Goal: Task Accomplishment & Management: Use online tool/utility

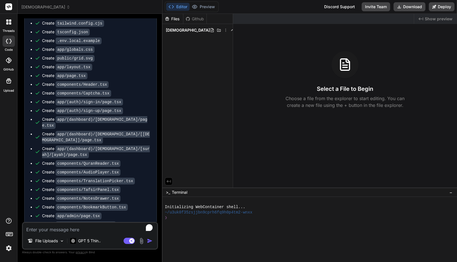
scroll to position [1014, 0]
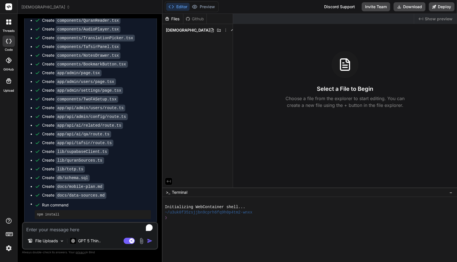
type textarea "x"
click at [95, 7] on div "islam_learning" at bounding box center [89, 7] width 137 height 6
click at [8, 248] on img at bounding box center [9, 249] width 10 height 10
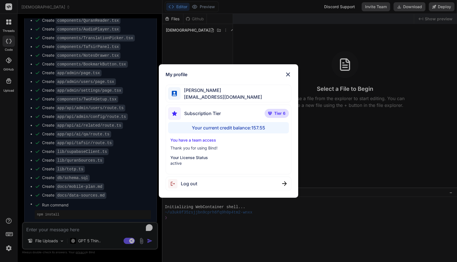
click at [8, 248] on div "My profile Faisal M faisal@softvative.com Subscription Tier Tier 6 Your current…" at bounding box center [228, 131] width 457 height 262
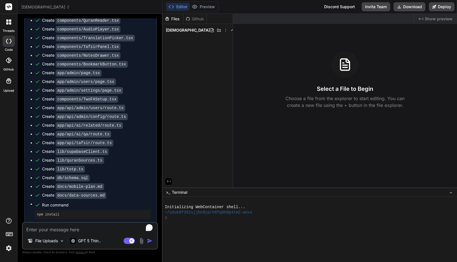
click at [300, 8] on div "Editor Preview Disabled until preview for your project is generated Discord Sup…" at bounding box center [310, 7] width 295 height 14
click at [299, 8] on div "Editor Preview Disabled until preview for your project is generated Discord Sup…" at bounding box center [310, 7] width 295 height 14
click at [292, 5] on div "Editor Preview Disabled until preview for your project is generated Discord Sup…" at bounding box center [310, 7] width 295 height 14
click at [191, 234] on div at bounding box center [307, 233] width 284 height 5
click at [373, 7] on button "Invite Team" at bounding box center [376, 6] width 29 height 9
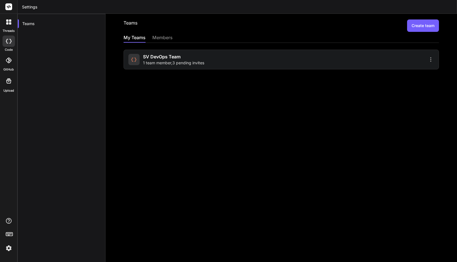
click at [373, 7] on header "Settings" at bounding box center [237, 7] width 440 height 14
click at [161, 37] on div "members" at bounding box center [162, 38] width 20 height 8
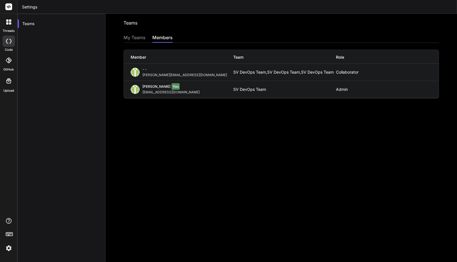
click at [133, 38] on div "My Teams" at bounding box center [135, 38] width 22 height 8
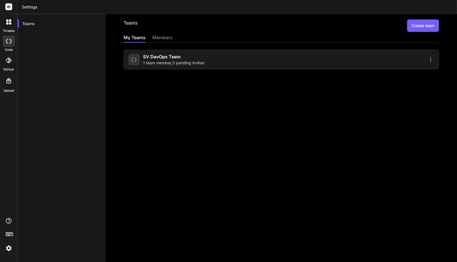
click at [169, 60] on span "1 team member , 3 pending invites" at bounding box center [173, 63] width 61 height 6
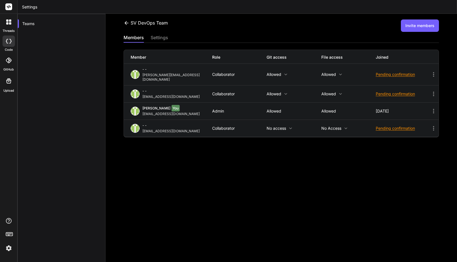
click at [430, 91] on icon at bounding box center [433, 94] width 7 height 7
click at [375, 159] on div at bounding box center [228, 131] width 457 height 262
drag, startPoint x: 180, startPoint y: 92, endPoint x: 142, endPoint y: 94, distance: 38.4
click at [142, 94] on div "- - usman@softvative.com" at bounding box center [172, 94] width 82 height 10
copy div "usman@softvative.com"
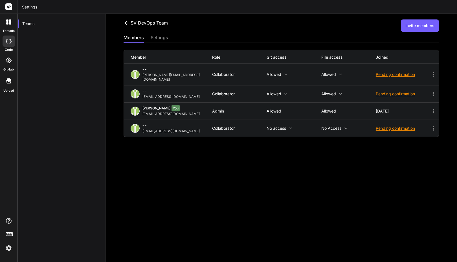
click at [430, 92] on icon at bounding box center [433, 94] width 7 height 7
click at [356, 171] on div at bounding box center [228, 131] width 457 height 262
drag, startPoint x: 183, startPoint y: 91, endPoint x: 141, endPoint y: 94, distance: 41.6
click at [141, 94] on div "- - usman@softvative.com" at bounding box center [172, 94] width 82 height 10
copy div "usman@softvative.com"
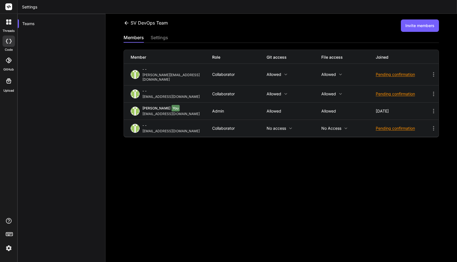
click at [323, 168] on div "SV DevOps Team Invite members members settings Member Role Git access File acce…" at bounding box center [282, 138] width 352 height 248
click at [430, 91] on icon at bounding box center [433, 94] width 7 height 7
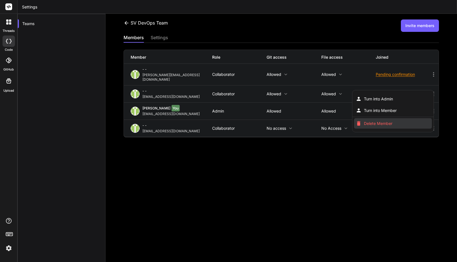
click at [375, 121] on span "Delete Member" at bounding box center [378, 124] width 29 height 6
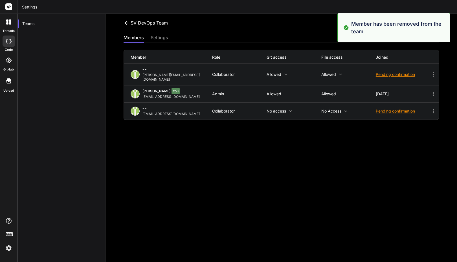
click at [335, 157] on div "SV DevOps Team Invite members members settings Member Role Git access File acce…" at bounding box center [282, 138] width 352 height 248
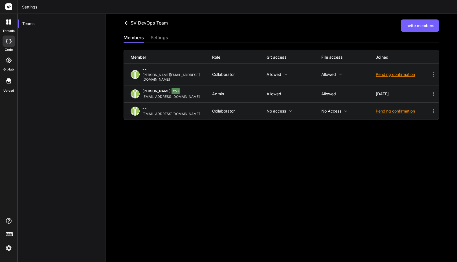
click at [415, 27] on button "Invite members" at bounding box center [420, 25] width 38 height 12
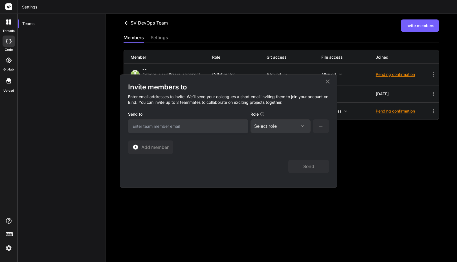
click at [196, 126] on input "email" at bounding box center [188, 126] width 120 height 14
paste input "usman@softvative.com"
type input "usman@softvative.com"
click at [279, 126] on div "Select role" at bounding box center [280, 126] width 53 height 7
click at [276, 161] on div "Collaborator" at bounding box center [273, 164] width 23 height 6
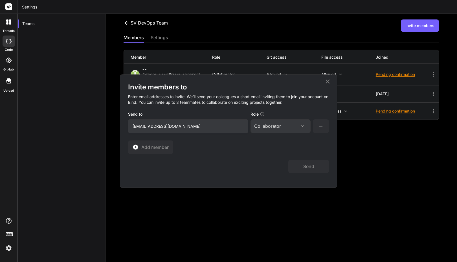
click at [321, 128] on icon at bounding box center [321, 126] width 7 height 7
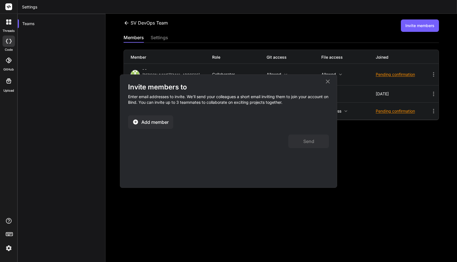
click at [156, 122] on span "Add member" at bounding box center [154, 122] width 27 height 7
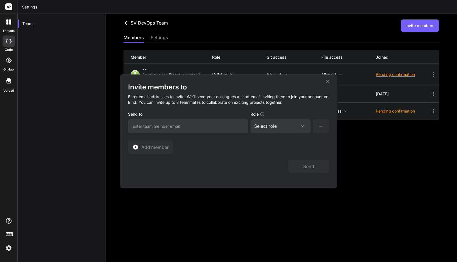
click at [173, 129] on input "email" at bounding box center [188, 126] width 120 height 14
paste input "usman@softvative.com"
type input "usman@softvative.com"
click at [274, 127] on div "Select role" at bounding box center [265, 126] width 23 height 7
click at [275, 163] on div "Collaborator" at bounding box center [273, 164] width 23 height 6
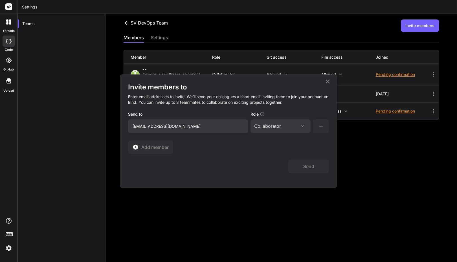
click at [214, 128] on input "usman@softvative.com" at bounding box center [188, 126] width 120 height 14
click at [308, 165] on button "Send" at bounding box center [308, 167] width 41 height 14
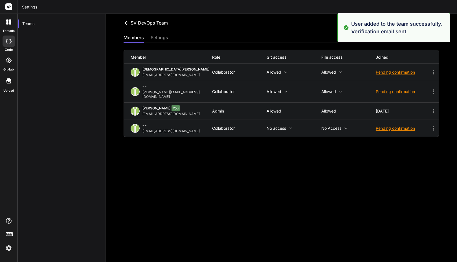
click at [291, 151] on div "SV DevOps Team Invite members members settings Member Role Git access File acce…" at bounding box center [282, 138] width 352 height 248
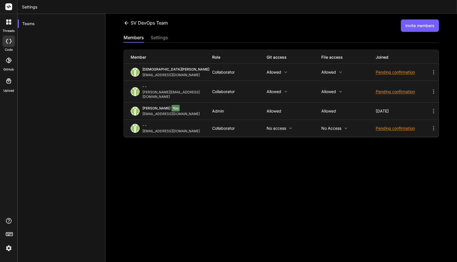
click at [289, 126] on icon at bounding box center [290, 128] width 5 height 5
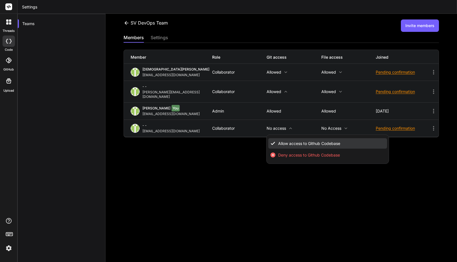
click at [285, 141] on span "Allow access to Github Codebase" at bounding box center [309, 144] width 62 height 6
click at [287, 141] on span "Allow access to Github Codebase" at bounding box center [309, 144] width 62 height 6
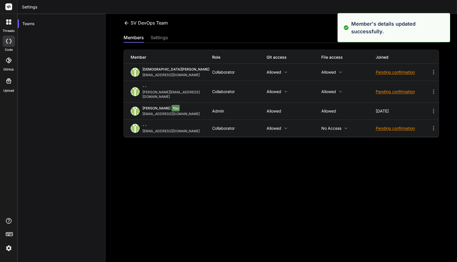
click at [335, 126] on p "No access" at bounding box center [348, 128] width 54 height 5
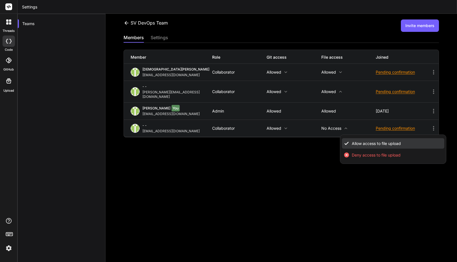
click at [352, 141] on span "Allow access to file upload" at bounding box center [376, 144] width 49 height 6
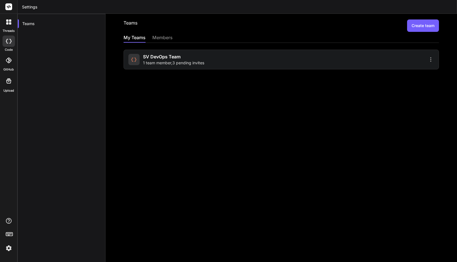
click at [159, 61] on span "1 team member , 3 pending invites" at bounding box center [173, 63] width 61 height 6
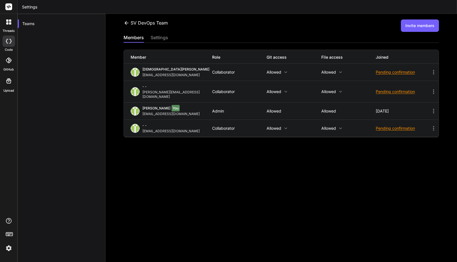
click at [202, 45] on div "Member Role Git access File access Joined [PERSON_NAME] Ali [EMAIL_ADDRESS][DOM…" at bounding box center [282, 90] width 316 height 95
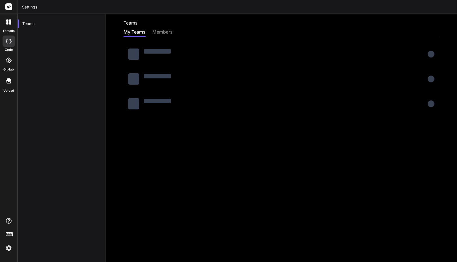
click at [114, 135] on div "Teams My Teams members" at bounding box center [282, 138] width 352 height 248
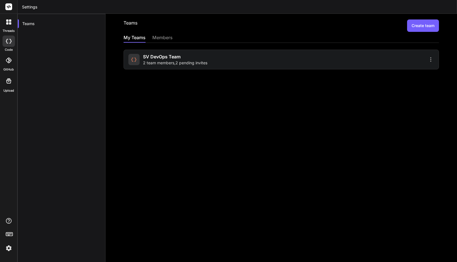
click at [176, 63] on span "2 team members , 2 pending invites" at bounding box center [175, 63] width 64 height 6
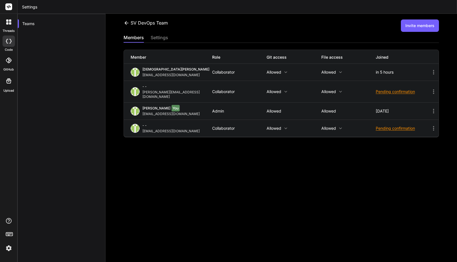
click at [228, 29] on div "SV DevOps Team Invite members" at bounding box center [282, 25] width 316 height 12
click at [433, 74] on icon at bounding box center [433, 72] width 1 height 5
click at [372, 165] on div at bounding box center [228, 131] width 457 height 262
click at [372, 165] on div "SV DevOps Team Invite members members settings Member Role Git access File acce…" at bounding box center [282, 138] width 352 height 248
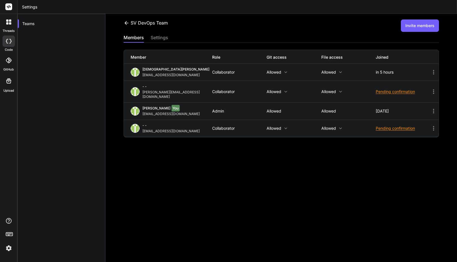
click at [371, 166] on div "SV DevOps Team Invite members members settings Member Role Git access File acce…" at bounding box center [282, 138] width 352 height 248
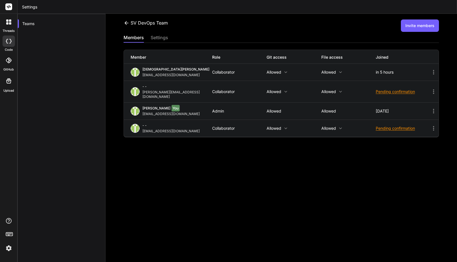
click at [290, 152] on div "SV DevOps Team Invite members members settings Member Role Git access File acce…" at bounding box center [282, 138] width 352 height 248
click at [8, 27] on div at bounding box center [9, 22] width 12 height 12
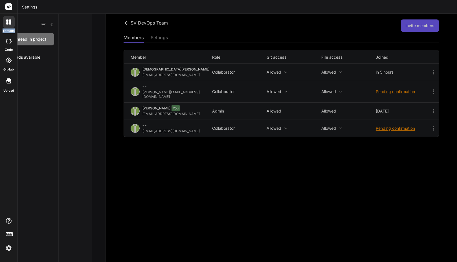
click at [8, 27] on div at bounding box center [9, 22] width 12 height 12
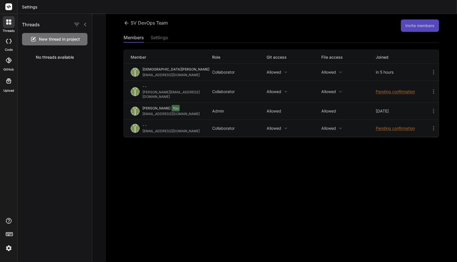
click at [7, 40] on icon at bounding box center [9, 41] width 6 height 5
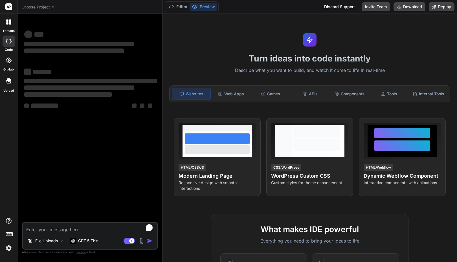
click at [43, 6] on span "Choose Project" at bounding box center [38, 7] width 34 height 6
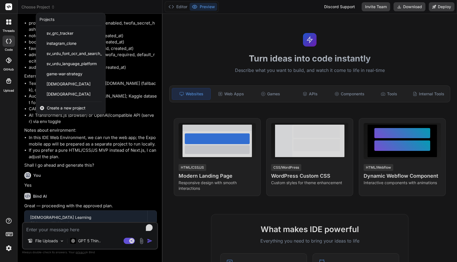
scroll to position [631, 0]
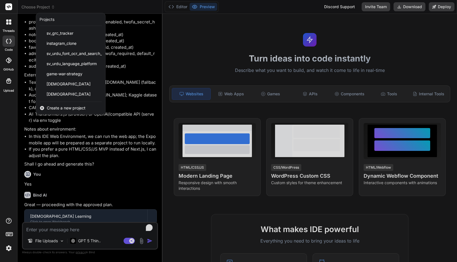
click at [76, 11] on div at bounding box center [228, 131] width 457 height 262
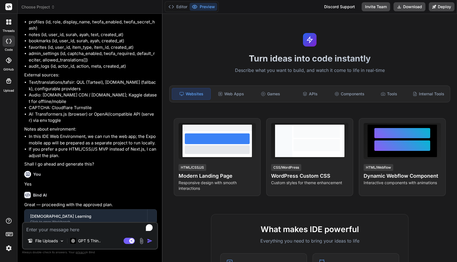
click at [37, 6] on span "Choose Project" at bounding box center [38, 7] width 34 height 6
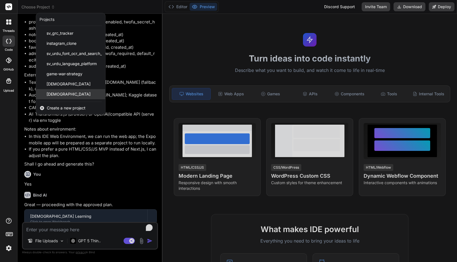
click at [68, 94] on span "[DEMOGRAPHIC_DATA]" at bounding box center [69, 94] width 44 height 6
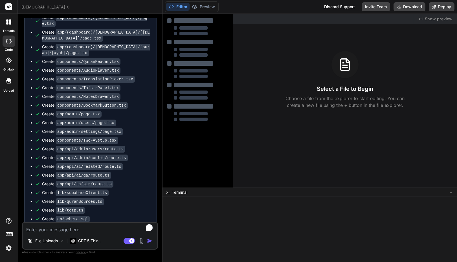
scroll to position [1014, 0]
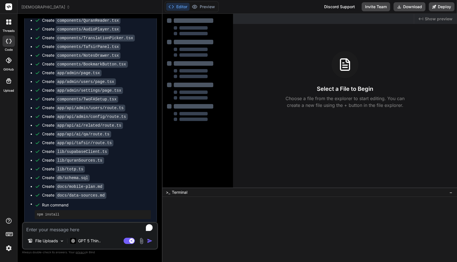
click at [10, 245] on img at bounding box center [9, 249] width 10 height 10
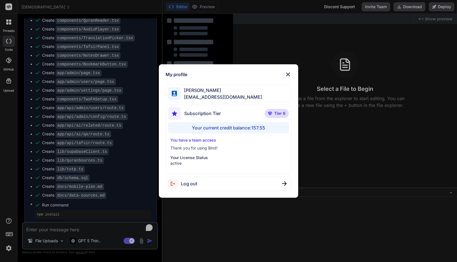
click at [10, 245] on div "My profile Faisal M faisal@softvative.com Subscription Tier Tier 6 Your current…" at bounding box center [228, 131] width 457 height 262
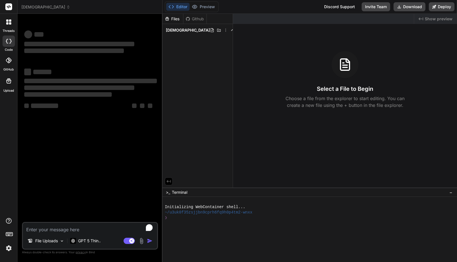
type textarea "x"
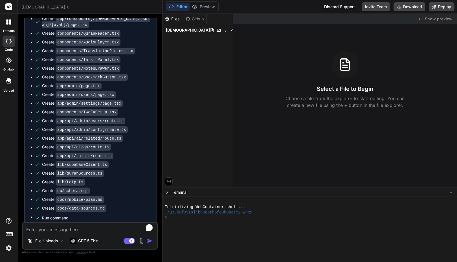
scroll to position [1014, 0]
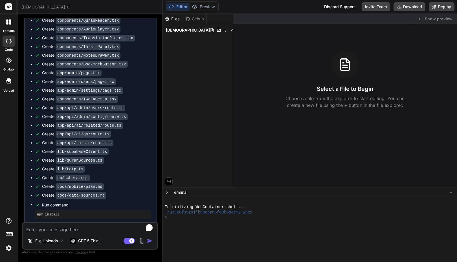
click at [211, 219] on div "❯" at bounding box center [307, 217] width 284 height 5
click at [57, 228] on textarea "To enrich screen reader interactions, please activate Accessibility in Grammarl…" at bounding box center [90, 228] width 134 height 10
type textarea "c"
type textarea "x"
type textarea "co"
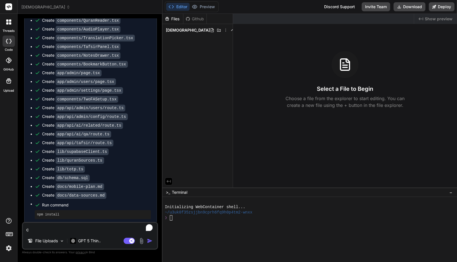
type textarea "x"
type textarea "con"
type textarea "x"
type textarea "cont"
type textarea "x"
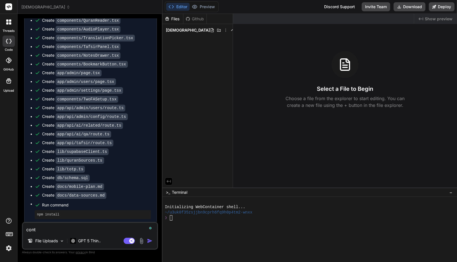
type textarea "conti"
type textarea "x"
type textarea "contin"
type textarea "x"
type textarea "continu"
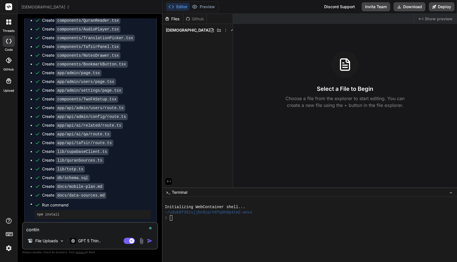
type textarea "x"
type textarea "continue"
type textarea "x"
type textarea "continue"
type textarea "x"
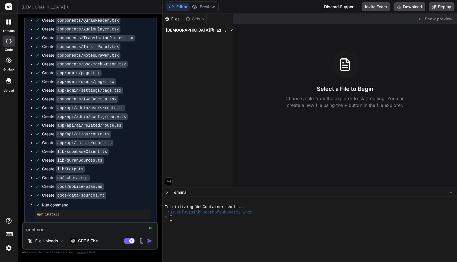
type textarea "continue t"
type textarea "x"
type textarea "continue th"
type textarea "x"
type textarea "continue the"
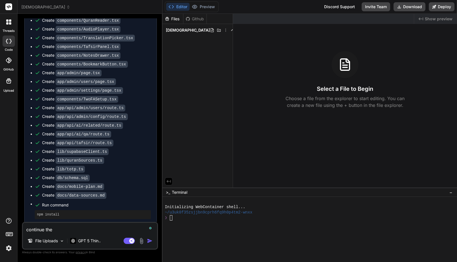
type textarea "x"
type textarea "continue the"
type textarea "x"
type textarea "continue the b"
type textarea "x"
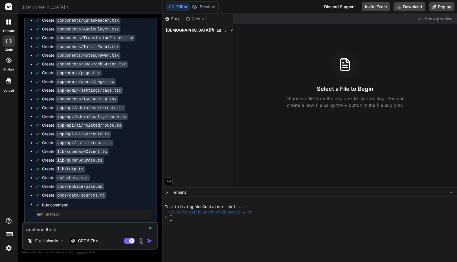
type textarea "continue the bu"
type textarea "x"
type textarea "continue the [PERSON_NAME]"
type textarea "x"
type textarea "continue the buil"
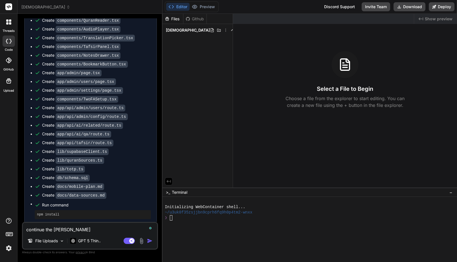
type textarea "x"
type textarea "continue the build"
type textarea "x"
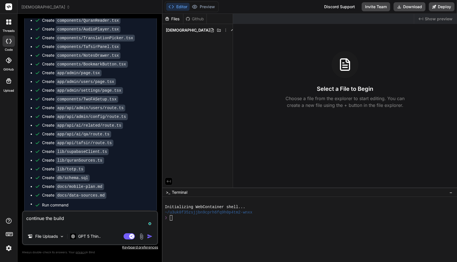
type textarea "continue the build"
type textarea "x"
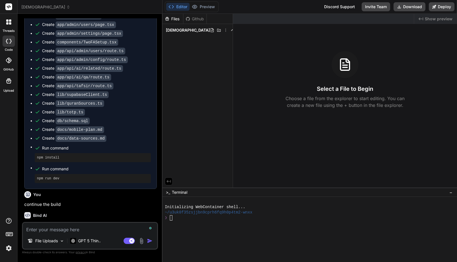
scroll to position [1072, 0]
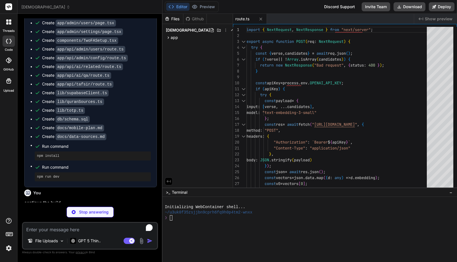
type textarea "x"
type textarea "return false; } export function uriForAuthenticator(issuer: string, account: st…"
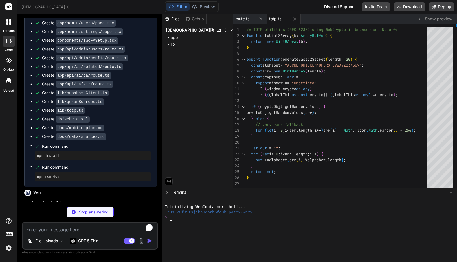
type textarea "x"
type textarea "if (!enabled || !siteKey) return null; return <div className="cf-turnstile" ref…"
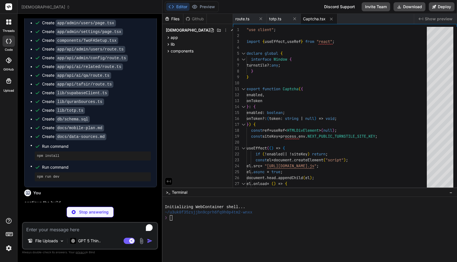
type textarea "x"
type textarea "<div className="text-sm text-center"> No account? <Link href="/sign-up" classNa…"
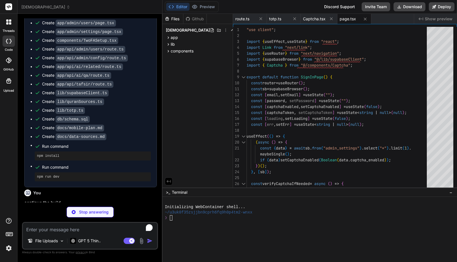
type textarea "x"
type textarea "</form> </div> ); }"
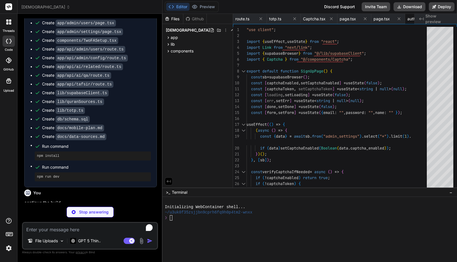
type textarea "x"
type textarea "return { user: userRes.user, profile }; } export function forbid() { return new…"
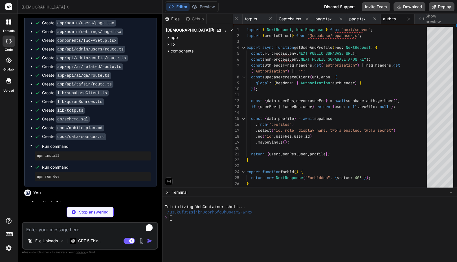
type textarea "x"
type textarea "if (!data.success) return new NextResponse("Verification failed", { status: 400…"
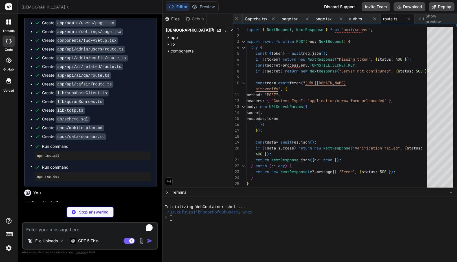
type textarea "x"
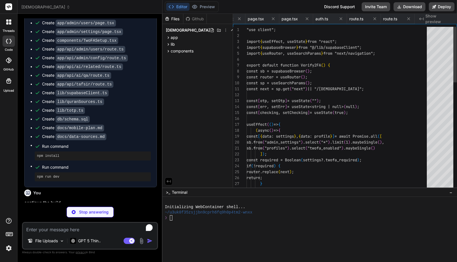
scroll to position [0, 126]
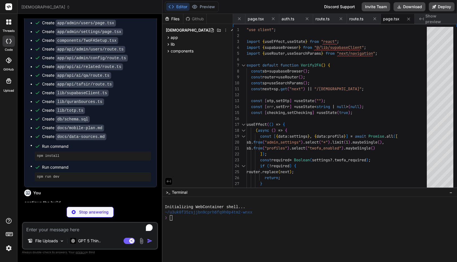
type textarea "x"
type textarea "then enter a code to enable. </p> <TwoFASetup /> </div> ); }"
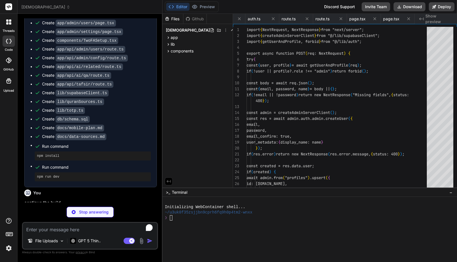
scroll to position [0, 194]
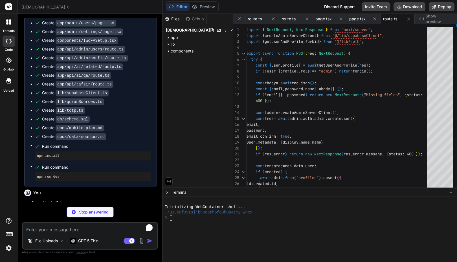
type textarea "x"
type textarea "if (error) return new NextResponse(error.message, { status: 400 }); return Next…"
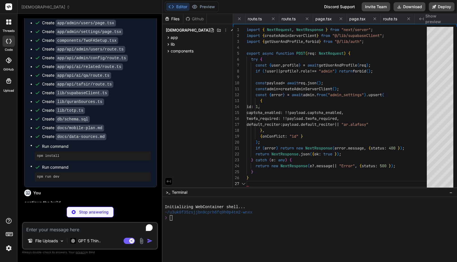
scroll to position [0, 227]
type textarea "x"
type textarea "</table> </div> </div> ); }"
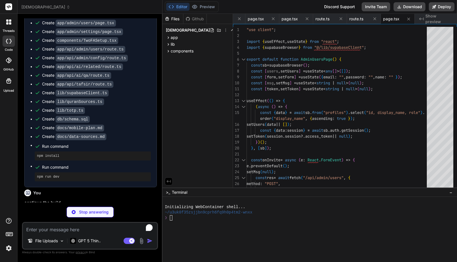
type textarea "x"
type textarea "<h3 className="font-semibold mb-2">Admin 2FA</h3> <TwoFASetup /> </div> </div> …"
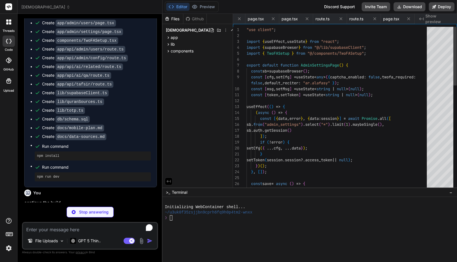
scroll to position [0, 295]
type textarea "x"
type textarea "<button onClick={verify} className="btn btn-primary">Verify</button> </div> {st…"
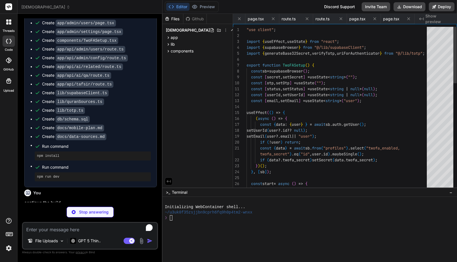
scroll to position [0, 339]
type textarea "x"
type textarea "</div> ); }"
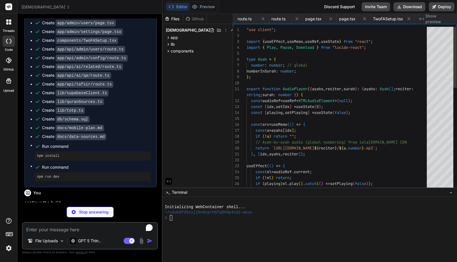
scroll to position [0, 382]
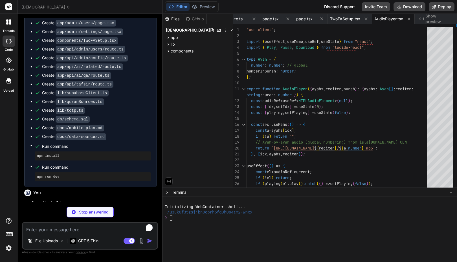
type textarea "x"
type textarea "}"
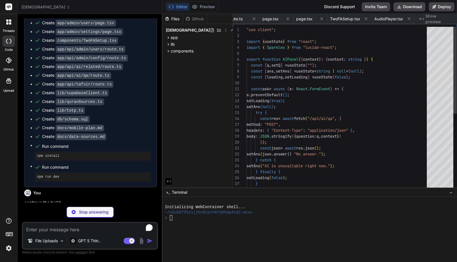
scroll to position [0, 417]
type textarea "x"
type textarea "); }"
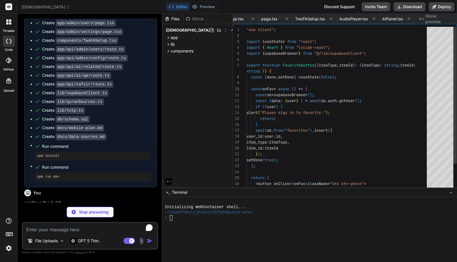
scroll to position [0, 465]
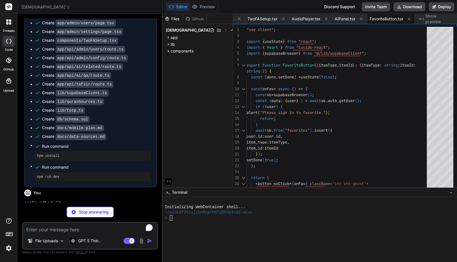
type textarea "x"
type textarea "</div> ))} </div> </div> ); }"
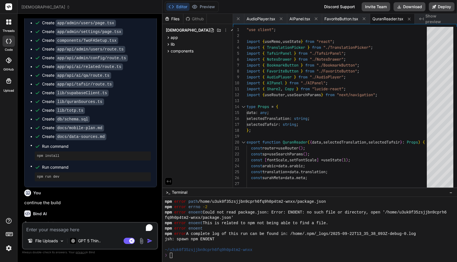
scroll to position [54, 0]
type textarea "x"
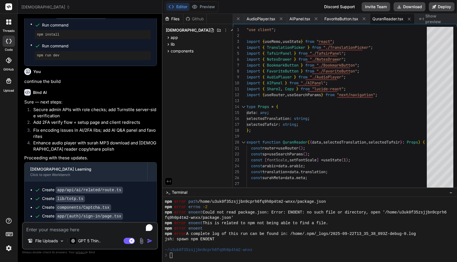
scroll to position [1193, 0]
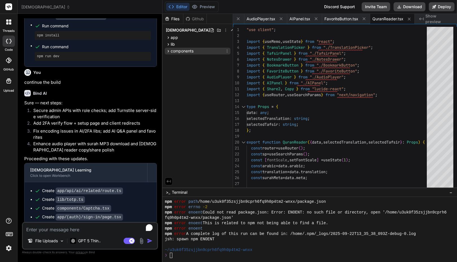
click at [167, 52] on icon at bounding box center [168, 51] width 5 height 5
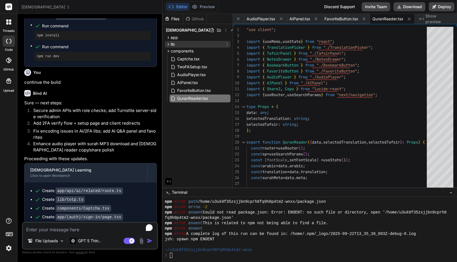
click at [168, 42] on icon at bounding box center [168, 44] width 5 height 5
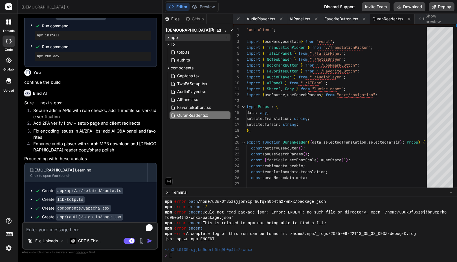
click at [169, 36] on icon at bounding box center [168, 37] width 5 height 5
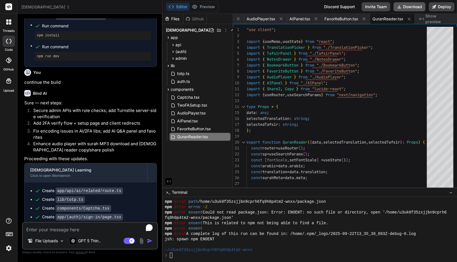
click at [407, 7] on button "Download" at bounding box center [410, 6] width 32 height 9
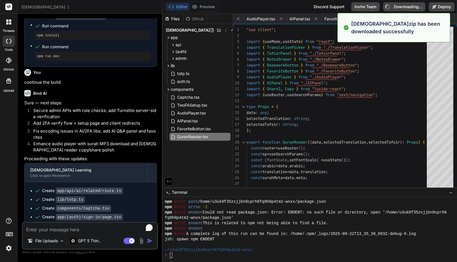
click at [240, 7] on div "Editor Preview Disabled until preview for your project is generated Discord Sup…" at bounding box center [310, 7] width 295 height 14
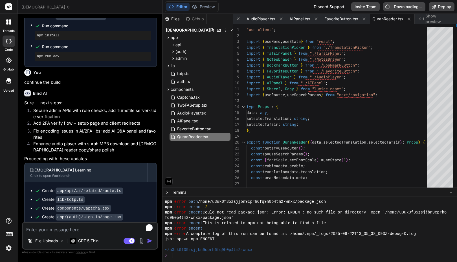
click at [198, 157] on div "Files Github islam_learning app api ai related route.ts auth turnstile route.ts…" at bounding box center [198, 101] width 71 height 174
click at [207, 230] on div "npm error enoent" at bounding box center [307, 228] width 284 height 5
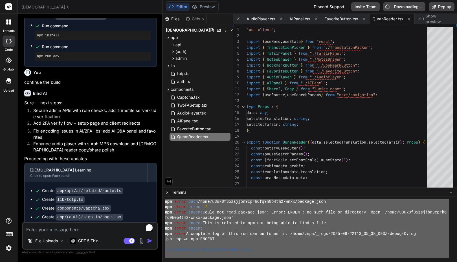
scroll to position [54, 0]
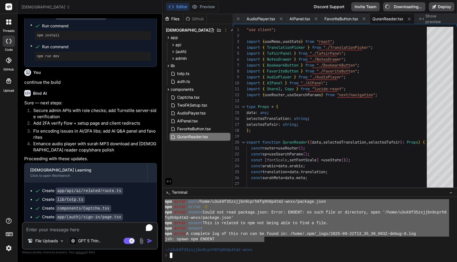
drag, startPoint x: 165, startPoint y: 219, endPoint x: 264, endPoint y: 240, distance: 101.9
click at [264, 240] on div "ZZZZZZZZZZZZZZZZZZZZZZZZZZZZZZZZ mmmmmmmmmmmmmmmmmmmmmmmmmmmmmmmm npm error pat…" at bounding box center [310, 229] width 295 height 65
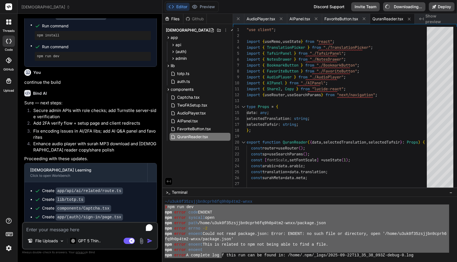
scroll to position [70, 0]
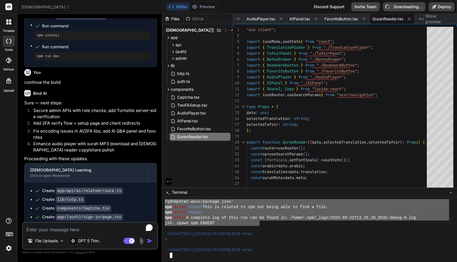
drag, startPoint x: 165, startPoint y: 208, endPoint x: 259, endPoint y: 224, distance: 95.3
type textarea "❯ npm run dev npm error code ENOENT npm error syscall open npm error path /home…"
click at [56, 230] on textarea "To enrich screen reader interactions, please activate Accessibility in Grammarl…" at bounding box center [90, 228] width 134 height 10
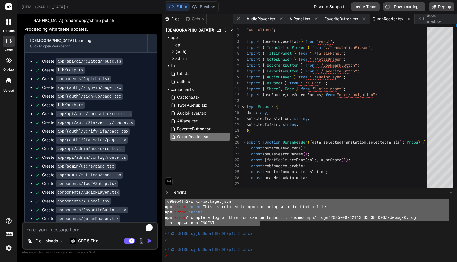
click at [46, 230] on textarea "To enrich screen reader interactions, please activate Accessibility in Grammarl…" at bounding box center [90, 228] width 134 height 10
type textarea "F"
type textarea "x"
type textarea "Fi"
type textarea "x"
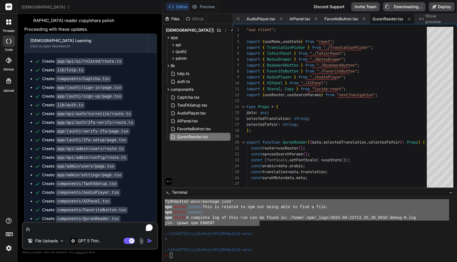
type textarea "Fix"
type textarea "x"
type textarea "Fix"
type textarea "x"
type textarea "Fix t"
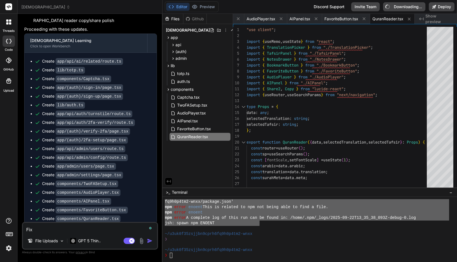
type textarea "x"
type textarea "Fix th"
type textarea "x"
type textarea "Fix the"
type textarea "x"
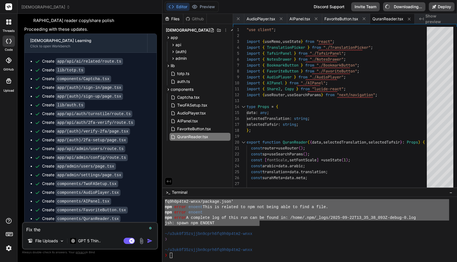
type textarea "Fix the"
type textarea "x"
type textarea "Fix the e"
type textarea "x"
type textarea "Fix the er"
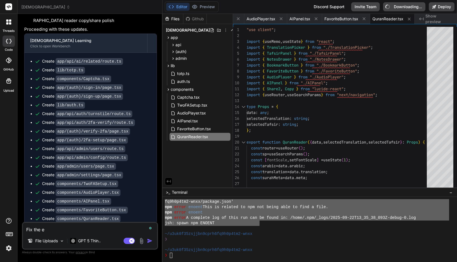
type textarea "x"
type textarea "Fix the err"
type textarea "x"
type textarea "Fix the erro"
type textarea "x"
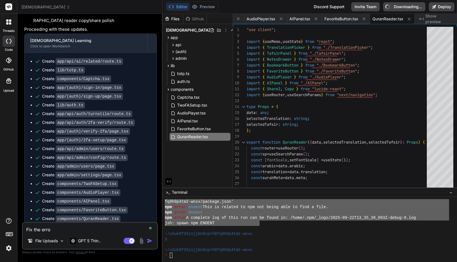
type textarea "Fix the error"
type textarea "x"
type textarea "Fix the error"
type textarea "x"
type textarea "Fix the error"
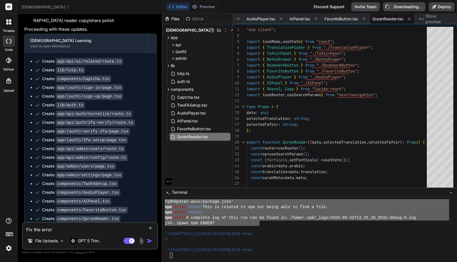
type textarea "x"
type textarea "Fix the error:"
type textarea "x"
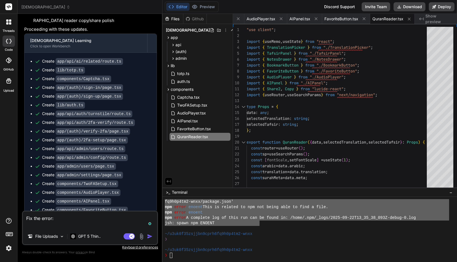
paste textarea "❯ npm run dev npm error code ENOENT npm error syscall open npm error path /home…"
type textarea "Fix the error: ❯ npm run dev npm error code ENOENT npm error syscall open npm e…"
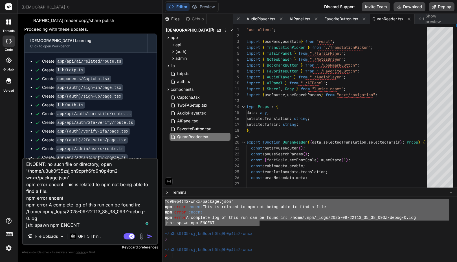
scroll to position [61, 0]
type textarea "x"
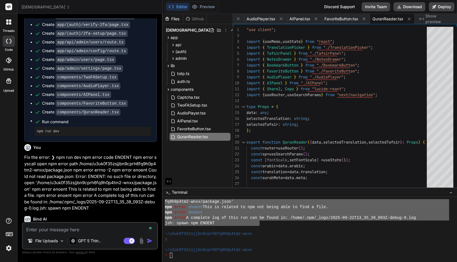
scroll to position [1432, 0]
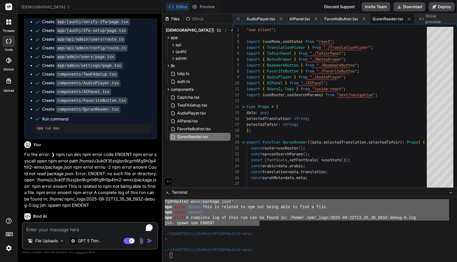
type textarea "x"
type textarea ""@types/react": "^[DATE]", "@types/react-dom": "^[DATE]", "autoprefixer": "[DAT…"
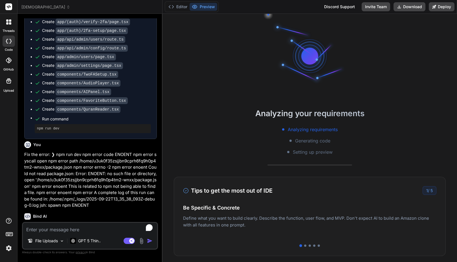
type textarea "x"
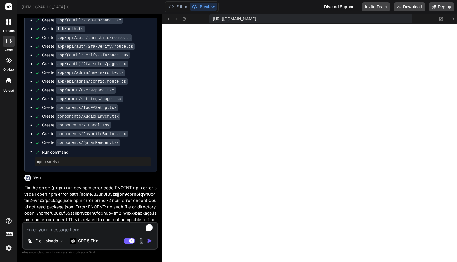
scroll to position [1485, 0]
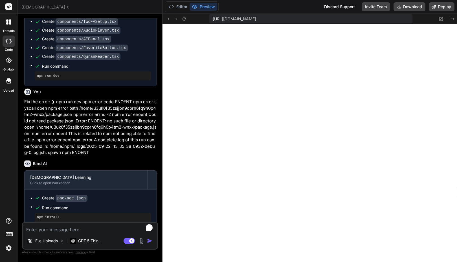
click at [137, 9] on div "[DEMOGRAPHIC_DATA]" at bounding box center [89, 7] width 137 height 6
click at [290, 10] on div "Editor Preview Discord Support Invite Team Download Deploy" at bounding box center [310, 7] width 295 height 14
click at [10, 248] on img at bounding box center [9, 249] width 10 height 10
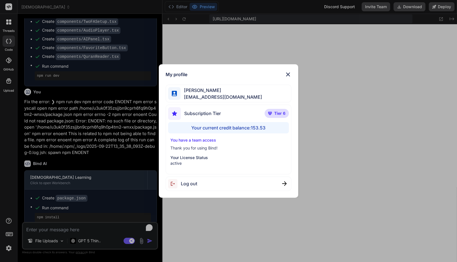
click at [10, 248] on div "My profile [PERSON_NAME] [PERSON_NAME][EMAIL_ADDRESS][DOMAIN_NAME] Subscription…" at bounding box center [228, 131] width 457 height 262
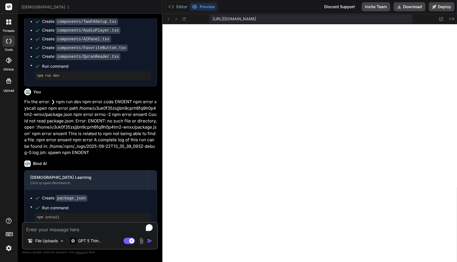
click at [8, 147] on div "threads code GitHub Upload" at bounding box center [8, 131] width 17 height 262
click at [37, 8] on span "[DEMOGRAPHIC_DATA]" at bounding box center [45, 7] width 49 height 6
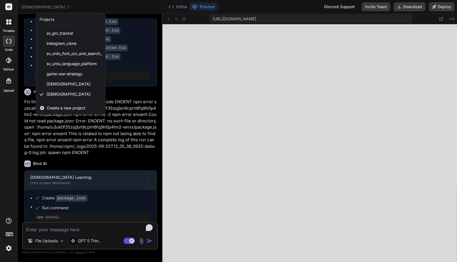
click at [82, 5] on div at bounding box center [228, 131] width 457 height 262
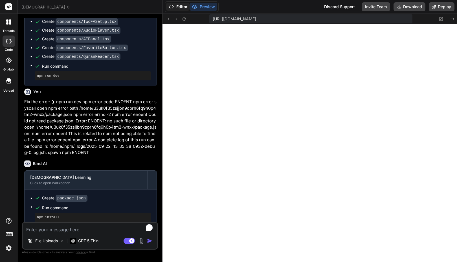
click at [182, 7] on button "Editor" at bounding box center [177, 7] width 23 height 8
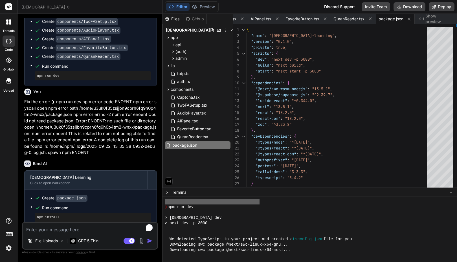
click at [202, 159] on div "Files Github islam_learning app api ai related route.ts auth turnstile route.ts…" at bounding box center [198, 101] width 71 height 174
click at [223, 228] on div at bounding box center [307, 228] width 284 height 5
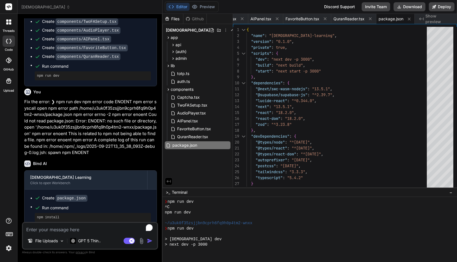
scroll to position [236, 0]
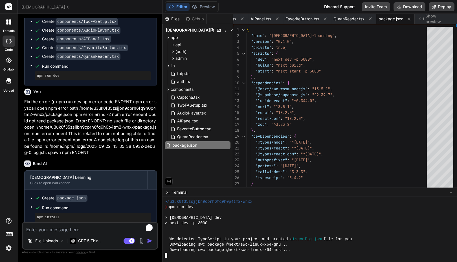
click at [223, 228] on div at bounding box center [307, 228] width 284 height 5
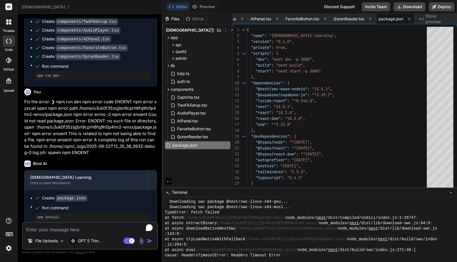
scroll to position [278, 0]
